Goal: Information Seeking & Learning: Learn about a topic

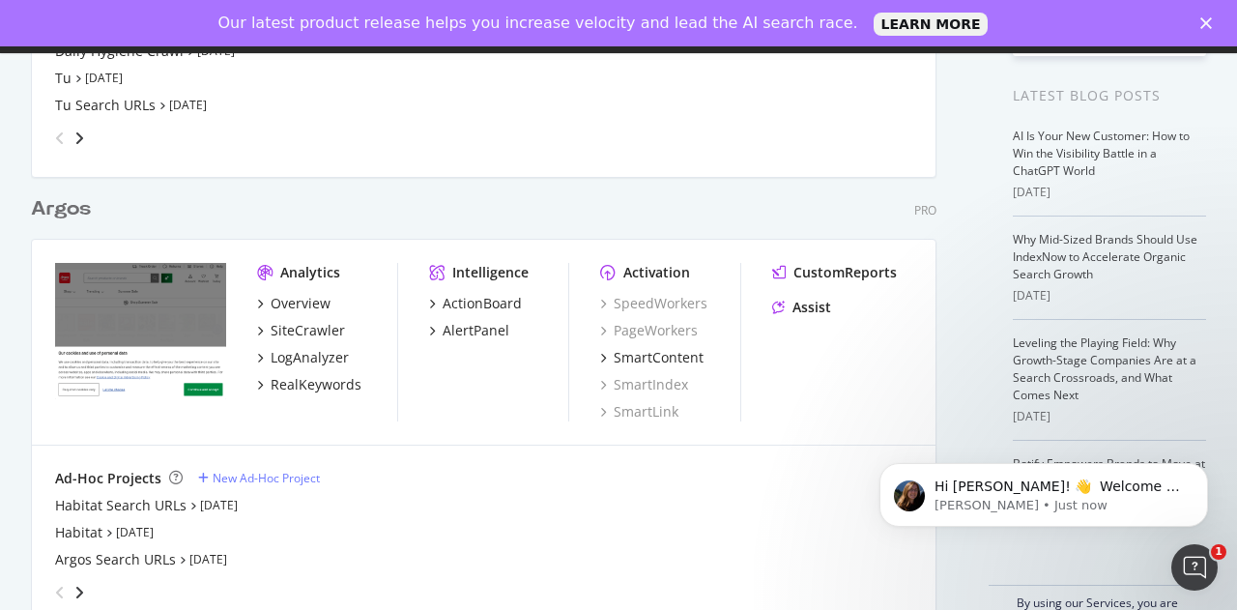
scroll to position [427, 0]
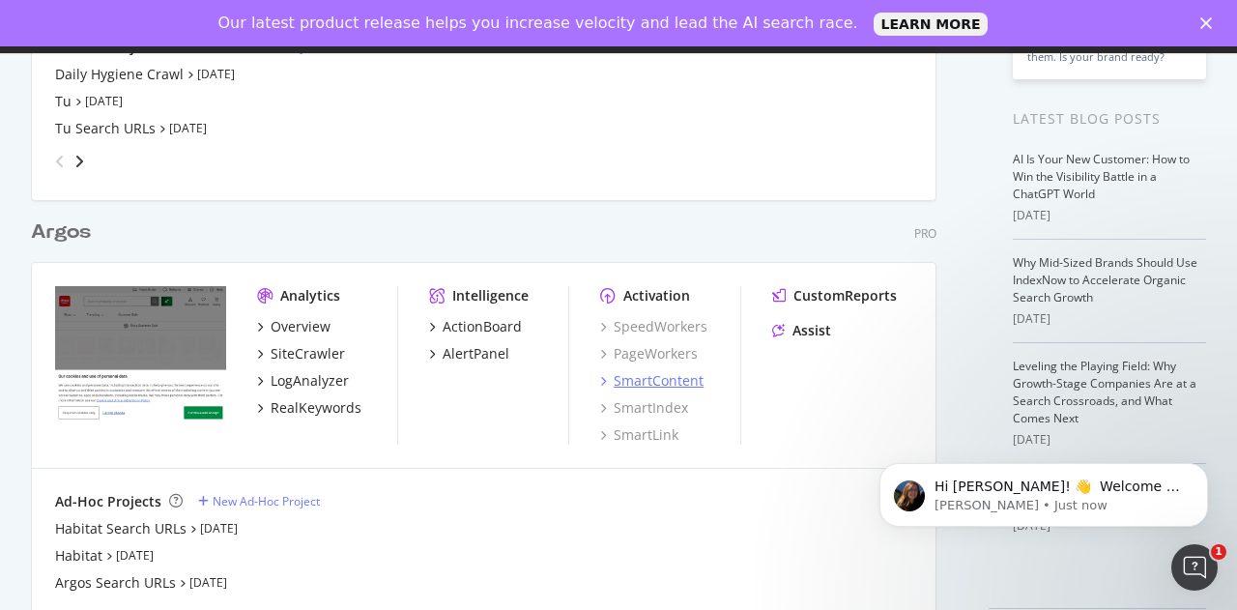
click at [672, 386] on div "SmartContent" at bounding box center [659, 380] width 90 height 19
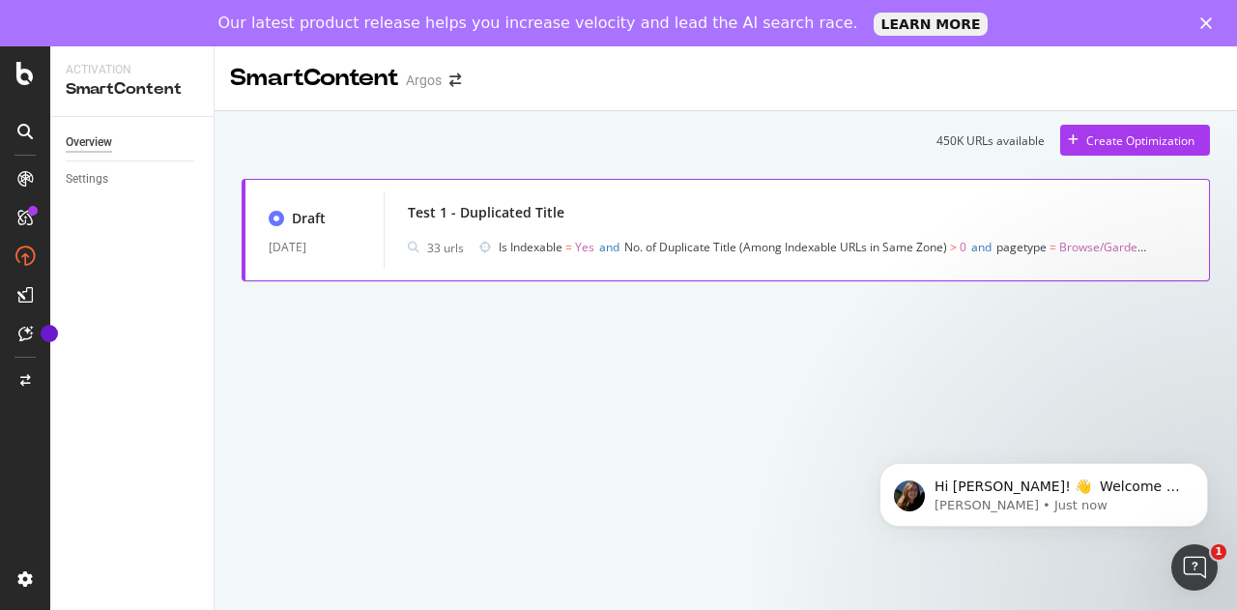
click at [542, 207] on div "Test 1 - Duplicated Title" at bounding box center [486, 212] width 157 height 19
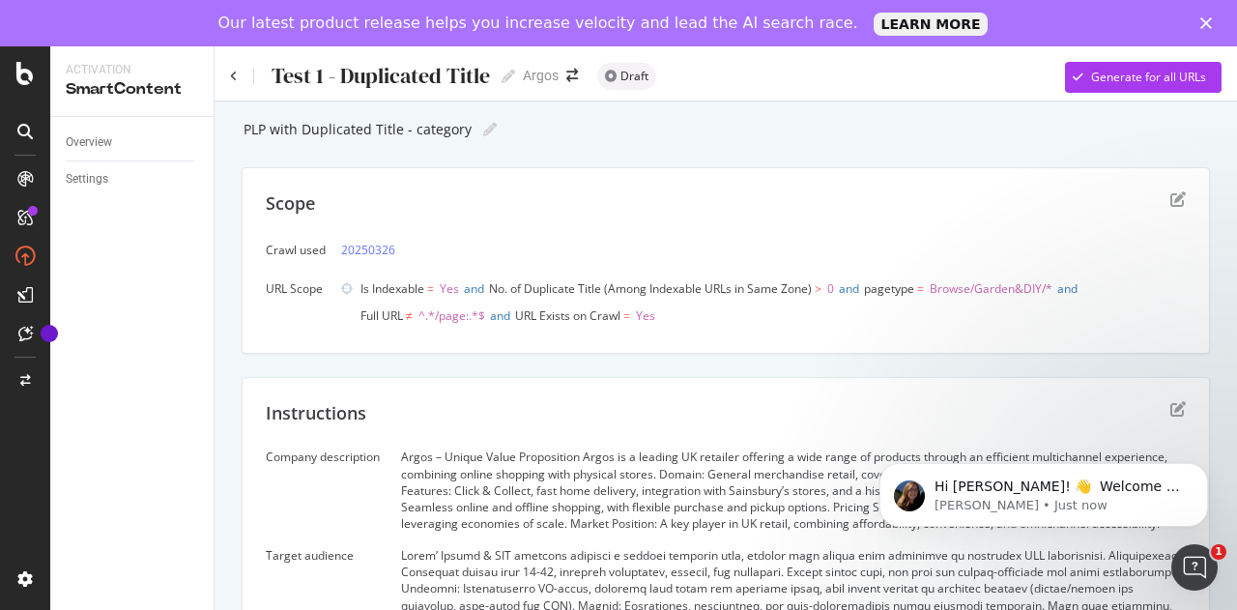
scroll to position [30, 0]
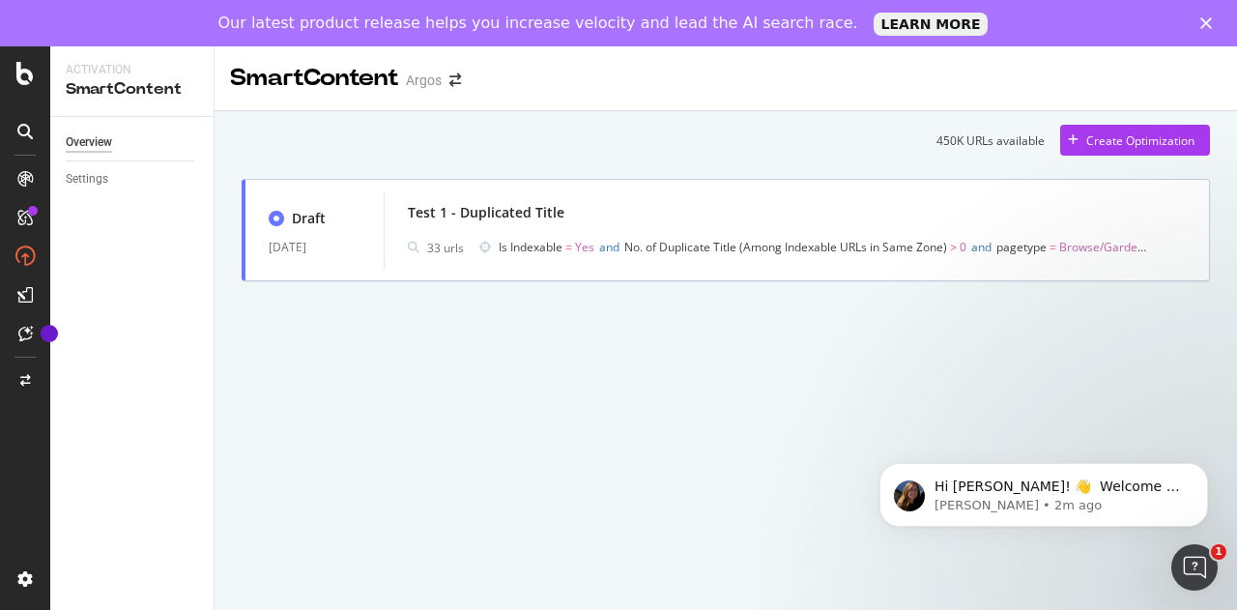
click at [234, 447] on div "SmartContent Argos 450K URLs available Create Optimization Draft [DATE] Test 1 …" at bounding box center [726, 351] width 1022 height 610
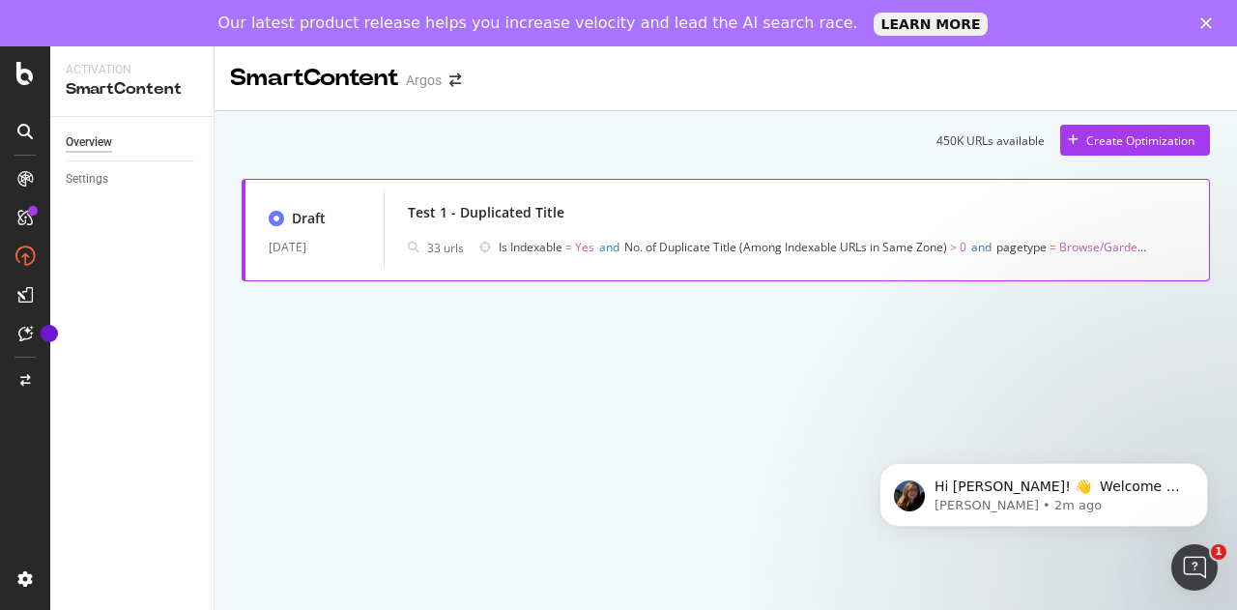
click at [545, 246] on span "Is Indexable" at bounding box center [531, 247] width 64 height 16
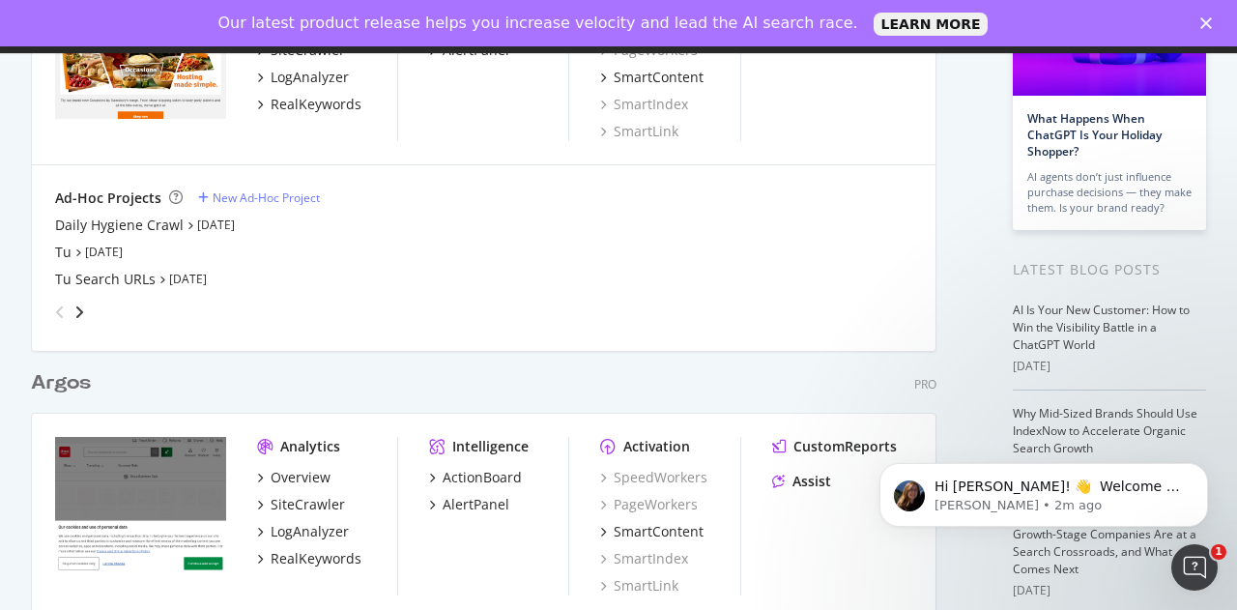
scroll to position [450, 0]
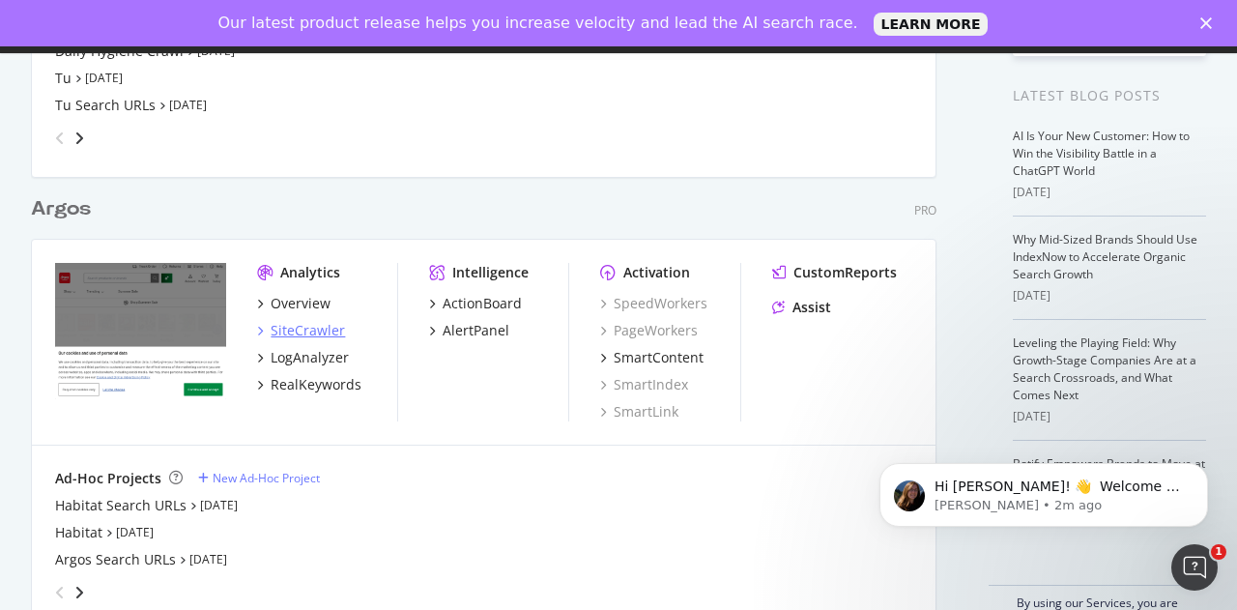
click at [294, 337] on div "SiteCrawler" at bounding box center [308, 330] width 74 height 19
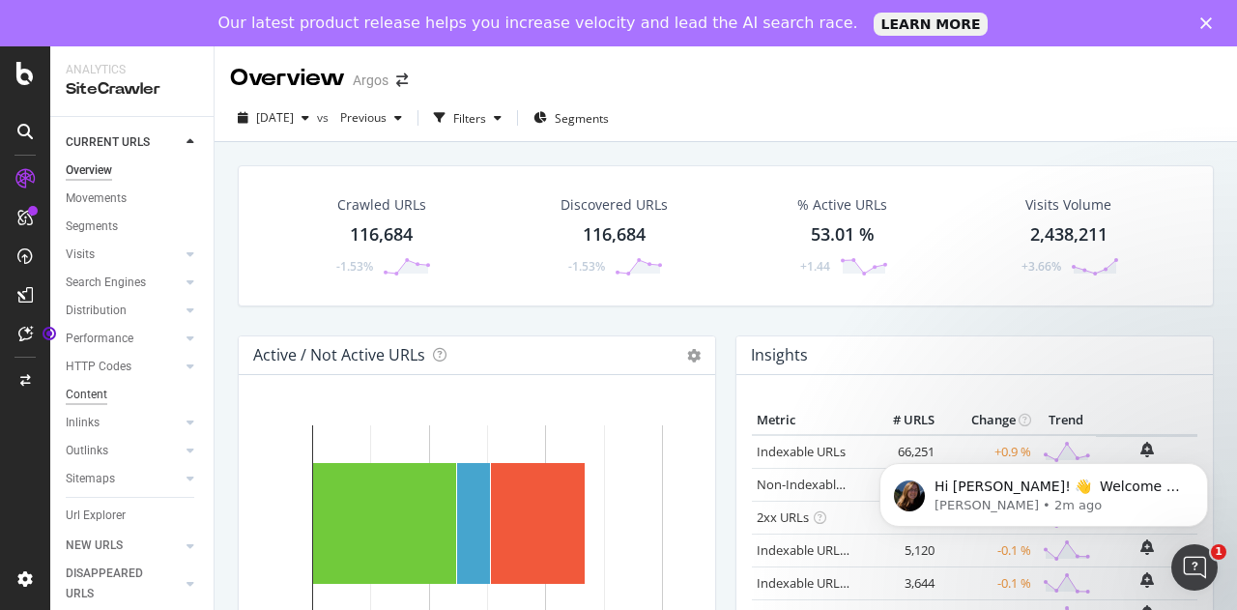
click at [85, 388] on div "Content" at bounding box center [87, 395] width 42 height 20
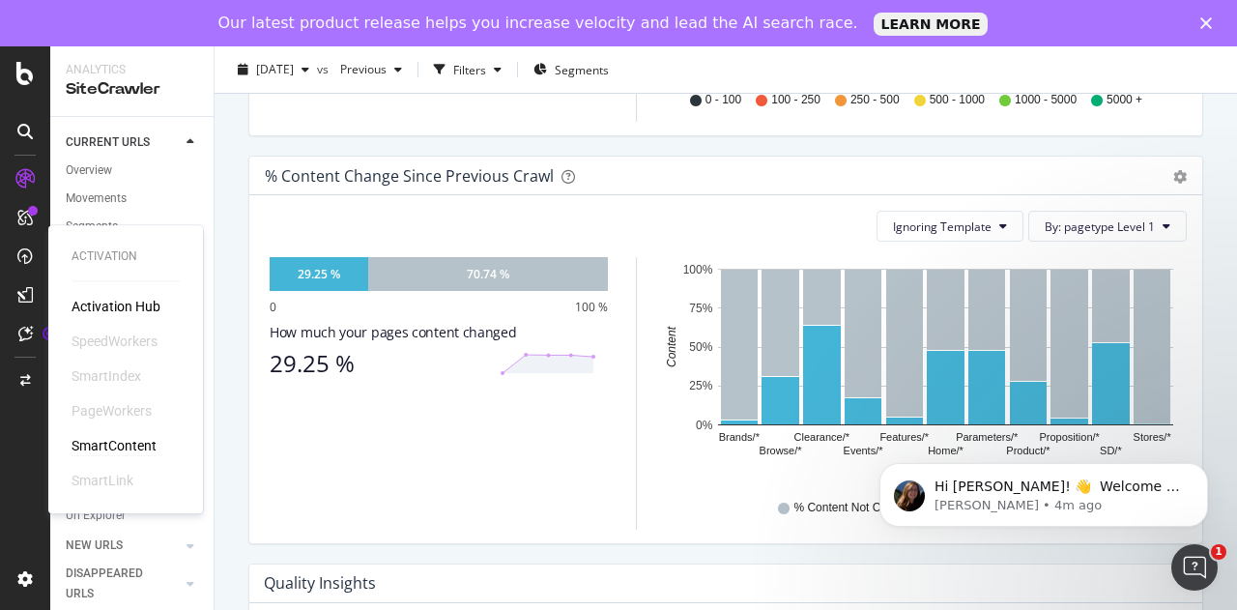
click at [104, 440] on div "SmartContent" at bounding box center [114, 445] width 85 height 19
